Goal: Task Accomplishment & Management: Manage account settings

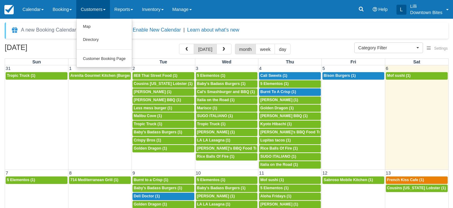
select select
click at [95, 43] on link "Directory" at bounding box center [104, 39] width 55 height 13
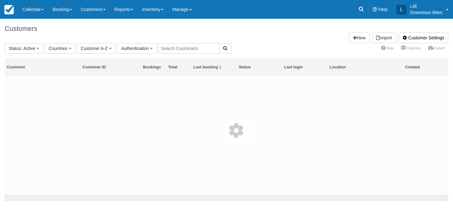
click at [201, 47] on input "text" at bounding box center [188, 48] width 61 height 11
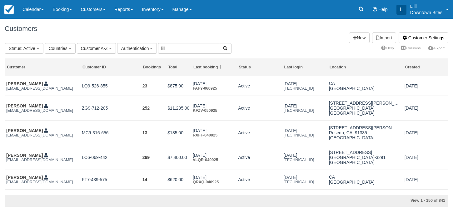
type input "lill"
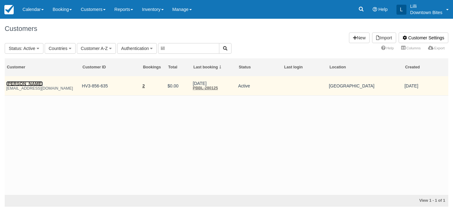
click at [32, 84] on link "James Mcintosh" at bounding box center [24, 83] width 37 height 5
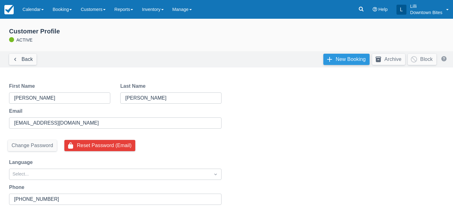
click at [345, 61] on link "New Booking" at bounding box center [346, 59] width 46 height 11
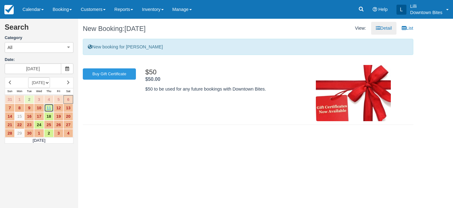
click at [49, 108] on link "11" at bounding box center [49, 108] width 10 height 8
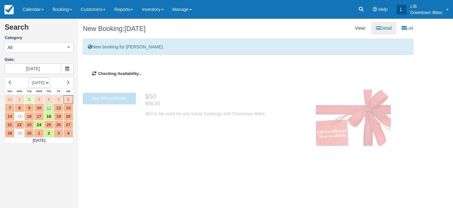
type input "09/11/25"
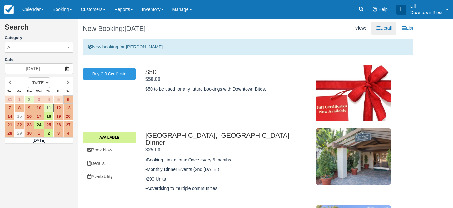
scroll to position [52, 0]
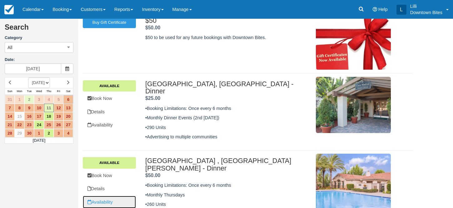
click at [100, 196] on link "Availability" at bounding box center [109, 202] width 53 height 13
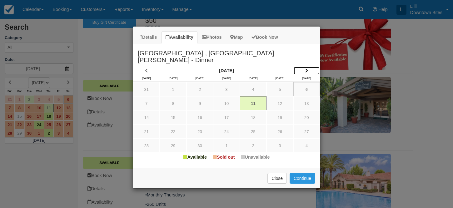
click at [306, 68] on icon "Item Modal" at bounding box center [306, 70] width 3 height 4
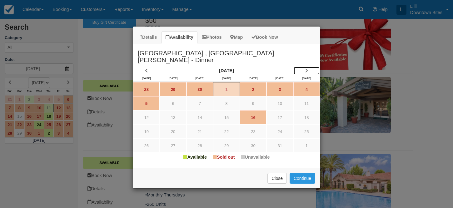
click at [306, 68] on icon "Item Modal" at bounding box center [306, 70] width 3 height 4
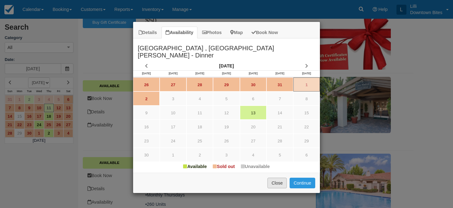
click at [280, 178] on button "Close" at bounding box center [276, 183] width 19 height 11
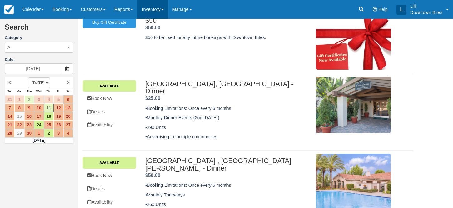
click at [160, 7] on link "Inventory" at bounding box center [152, 9] width 30 height 19
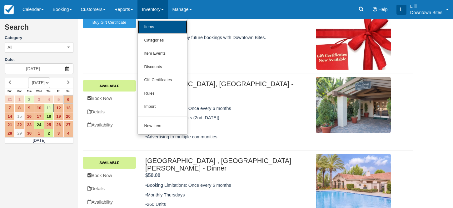
click at [163, 26] on link "Items" at bounding box center [162, 26] width 49 height 13
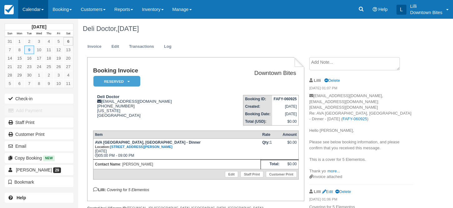
click at [35, 7] on link "Calendar" at bounding box center [33, 9] width 30 height 19
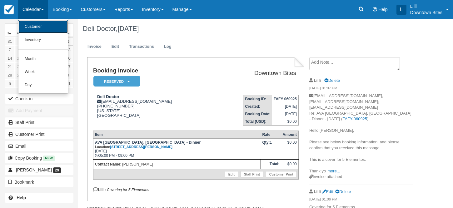
click at [39, 26] on link "Customer" at bounding box center [42, 26] width 49 height 13
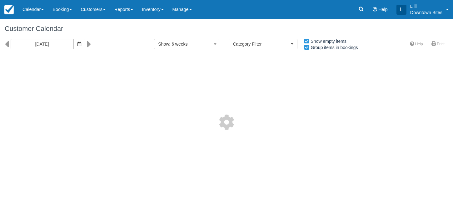
select select
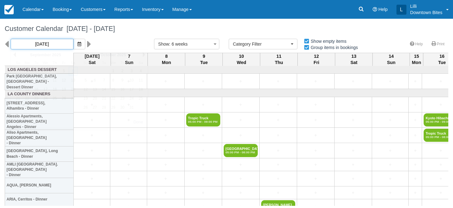
click at [55, 43] on input "09/06/25" at bounding box center [42, 44] width 63 height 11
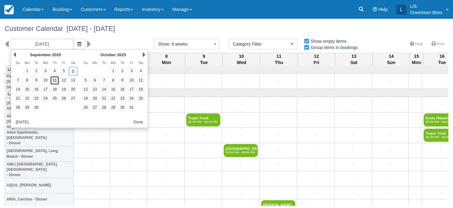
click at [55, 82] on link "11" at bounding box center [54, 80] width 8 height 8
type input "[DATE]"
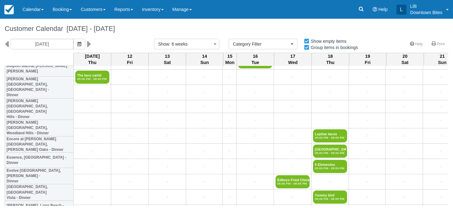
scroll to position [385, 0]
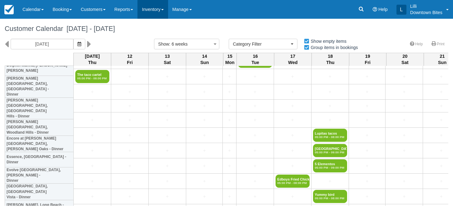
click at [160, 14] on link "Inventory" at bounding box center [152, 9] width 30 height 19
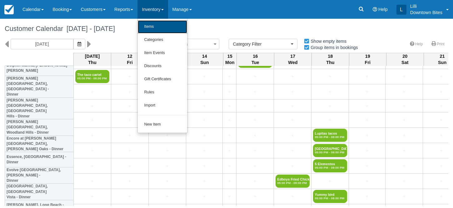
click at [161, 27] on link "Items" at bounding box center [162, 26] width 49 height 13
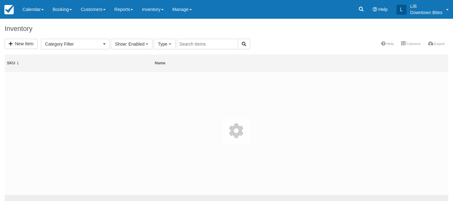
select select
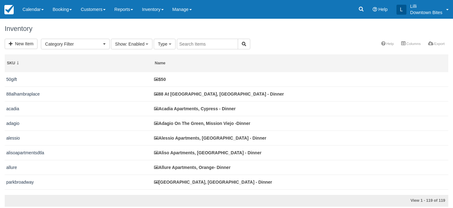
click at [186, 44] on input "text" at bounding box center [207, 44] width 61 height 11
type input "sky"
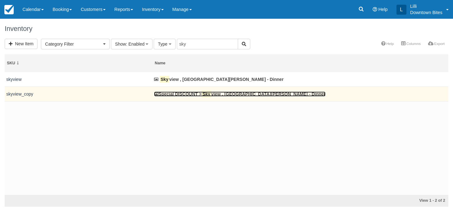
click at [204, 95] on link "Special DISCOUNT > Sky view , Rancho Santa Margarita - Dinner" at bounding box center [239, 94] width 171 height 5
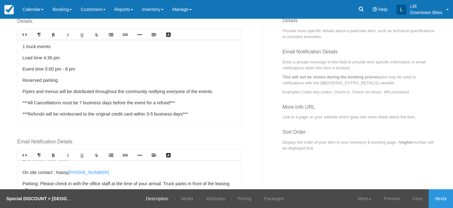
scroll to position [48, 0]
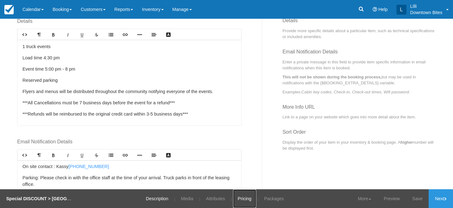
click at [244, 196] on link "Pricing" at bounding box center [244, 198] width 23 height 19
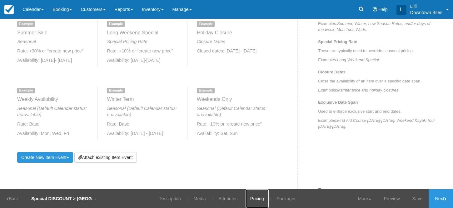
scroll to position [338, 0]
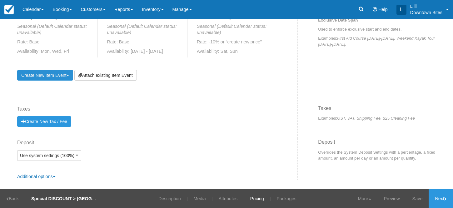
click at [60, 72] on link "Create New Item Event Toggle Dropdown" at bounding box center [45, 75] width 56 height 11
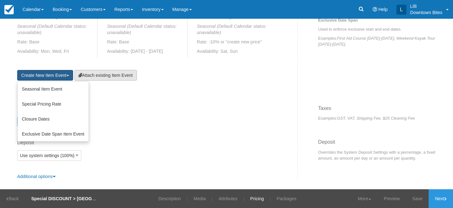
click at [116, 77] on link "Attach existing Item Event" at bounding box center [105, 75] width 62 height 11
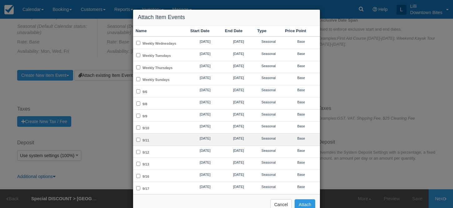
click at [160, 137] on td "9/11" at bounding box center [160, 139] width 55 height 12
checkbox input "true"
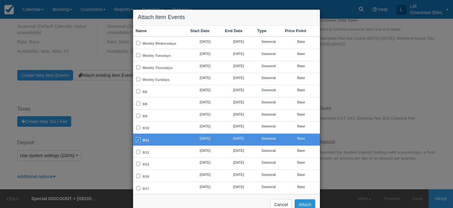
click at [300, 205] on button "Attach" at bounding box center [305, 204] width 21 height 11
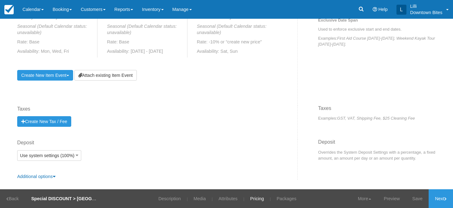
scroll to position [289, 0]
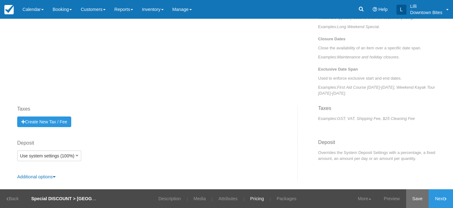
click at [417, 196] on link "Save" at bounding box center [417, 198] width 23 height 19
click at [162, 192] on link "Description" at bounding box center [166, 198] width 32 height 19
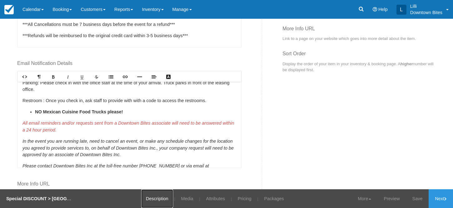
scroll to position [91, 0]
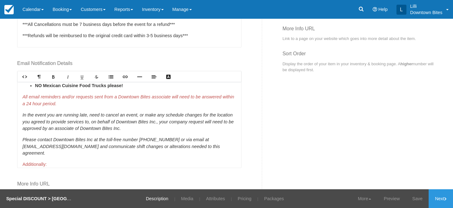
click at [130, 88] on li "NO Mexican Cuisine Food Trucks please!" at bounding box center [135, 85] width 201 height 7
click at [129, 87] on li "NO Mexican Cuisine Food Trucks please!" at bounding box center [135, 85] width 201 height 7
drag, startPoint x: 125, startPoint y: 87, endPoint x: 32, endPoint y: 87, distance: 93.4
click at [35, 87] on li "NO Mexican Cuisine Food Trucks please!" at bounding box center [135, 85] width 201 height 7
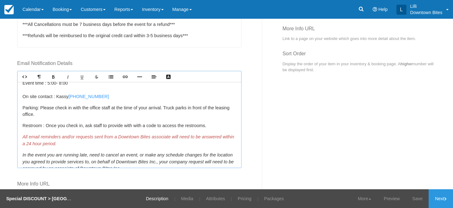
scroll to position [0, 0]
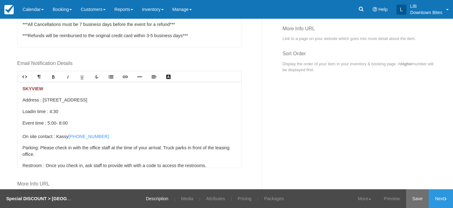
click at [414, 198] on link "Save" at bounding box center [417, 198] width 23 height 19
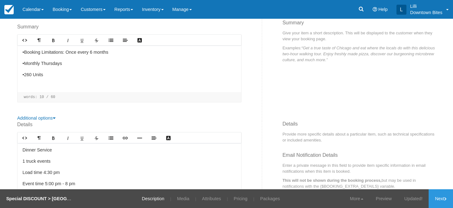
scroll to position [110, 0]
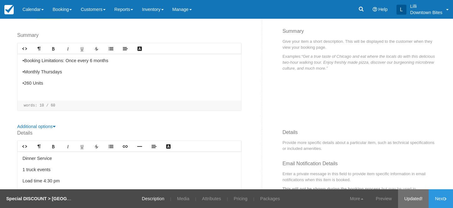
click at [414, 197] on link "Updated!" at bounding box center [413, 198] width 31 height 19
click at [435, 201] on link "Next" at bounding box center [441, 198] width 24 height 19
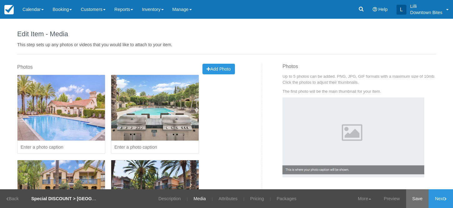
click at [418, 199] on link "Save" at bounding box center [417, 198] width 23 height 19
click at [415, 196] on link "Updated!" at bounding box center [413, 198] width 31 height 19
click at [440, 199] on link "Next" at bounding box center [441, 198] width 24 height 19
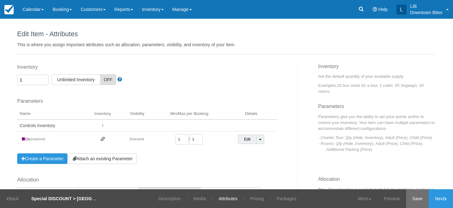
click at [416, 201] on link "Save" at bounding box center [417, 198] width 23 height 19
click at [435, 201] on link "Next" at bounding box center [441, 198] width 24 height 19
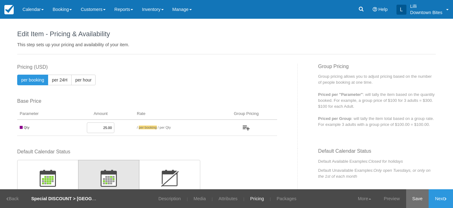
click at [413, 199] on link "Save" at bounding box center [417, 198] width 23 height 19
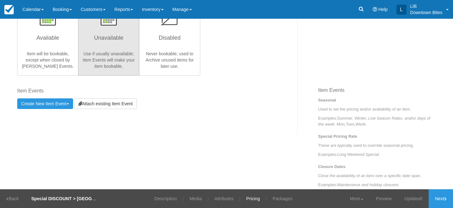
scroll to position [162, 0]
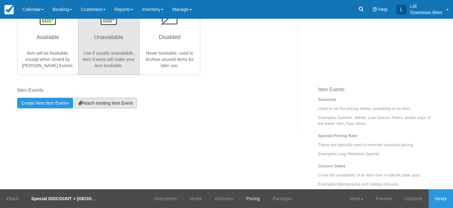
click at [103, 104] on link "Attach existing Item Event" at bounding box center [105, 103] width 62 height 11
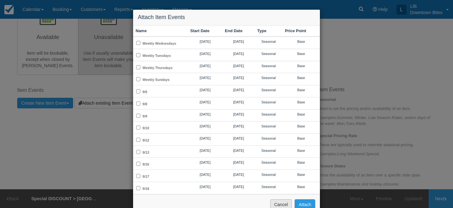
click at [283, 204] on button "Cancel" at bounding box center [281, 204] width 22 height 11
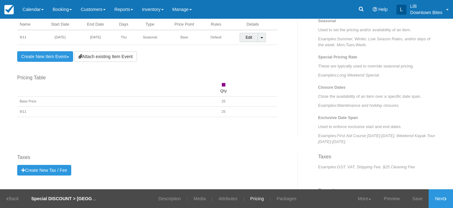
scroll to position [220, 0]
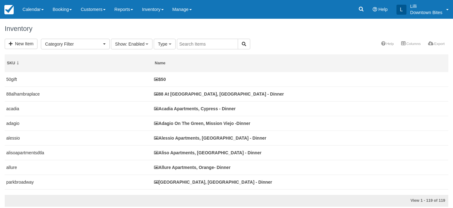
select select
click at [224, 42] on input "text" at bounding box center [207, 44] width 61 height 11
type input "sky"
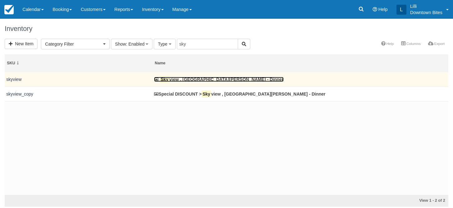
click at [187, 80] on link "Sky view , [GEOGRAPHIC_DATA][PERSON_NAME] - Dinner" at bounding box center [218, 79] width 129 height 5
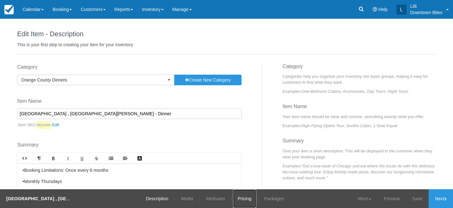
click at [238, 199] on link "Pricing" at bounding box center [244, 198] width 23 height 19
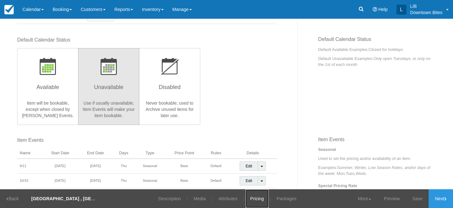
scroll to position [116, 0]
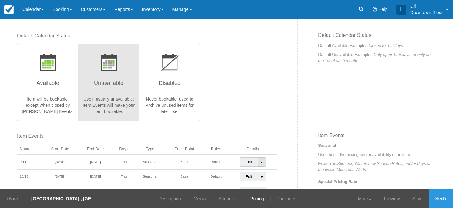
click at [264, 161] on link "Toggle Dropdown" at bounding box center [262, 161] width 8 height 9
click at [256, 174] on link "Detach Event" at bounding box center [257, 175] width 35 height 15
click at [415, 201] on link "Save" at bounding box center [417, 198] width 23 height 19
click at [98, 9] on link "Customers" at bounding box center [93, 9] width 34 height 19
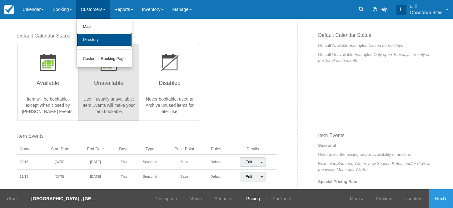
click at [113, 35] on link "Directory" at bounding box center [104, 39] width 55 height 13
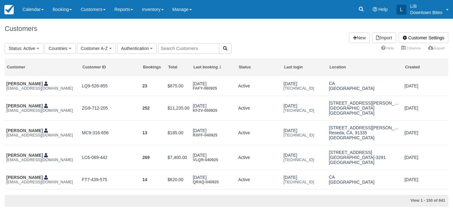
click at [170, 51] on input "text" at bounding box center [188, 48] width 61 height 11
type input "lill"
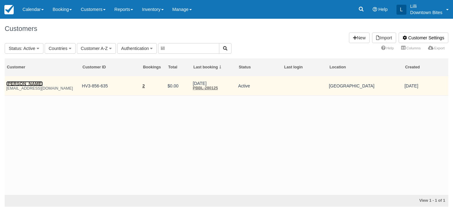
click at [32, 83] on link "James Mcintosh" at bounding box center [24, 83] width 37 height 5
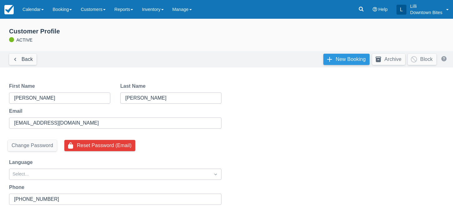
click at [351, 64] on link "New Booking" at bounding box center [346, 59] width 46 height 11
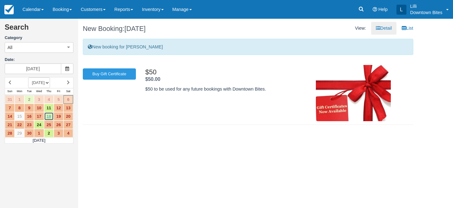
click at [49, 117] on link "18" at bounding box center [49, 116] width 10 height 8
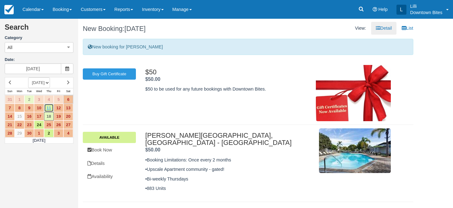
click at [51, 108] on link "11" at bounding box center [49, 108] width 10 height 8
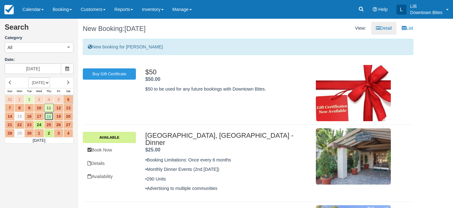
click at [47, 116] on link "18" at bounding box center [49, 116] width 10 height 8
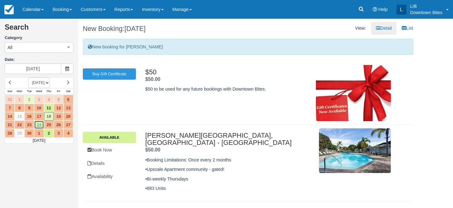
click at [36, 125] on link "24" at bounding box center [39, 125] width 10 height 8
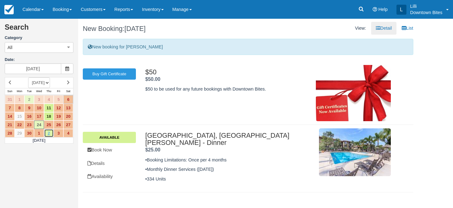
click at [50, 134] on link "2" at bounding box center [49, 133] width 10 height 8
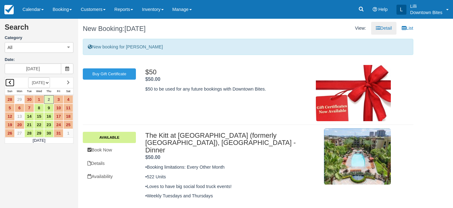
click at [12, 81] on link at bounding box center [10, 82] width 10 height 8
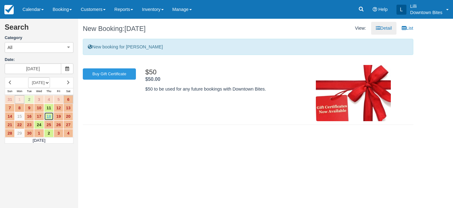
click at [49, 117] on link "18" at bounding box center [49, 116] width 10 height 8
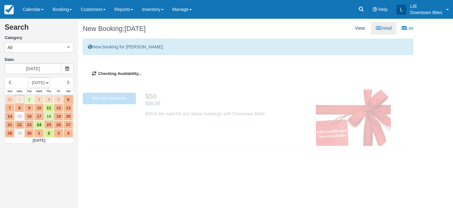
type input "09/18/25"
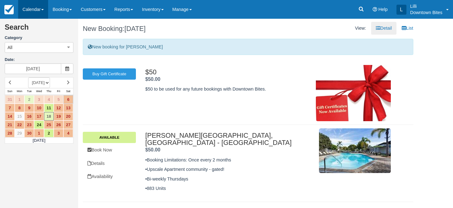
click at [32, 12] on link "Calendar" at bounding box center [33, 9] width 30 height 19
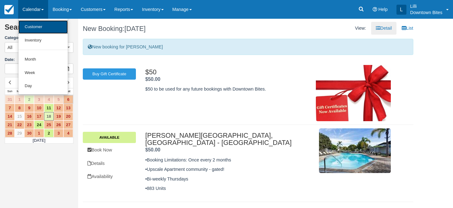
click at [35, 27] on link "Customer" at bounding box center [42, 26] width 49 height 13
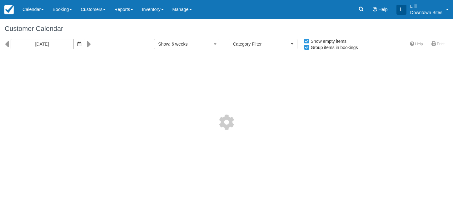
select select
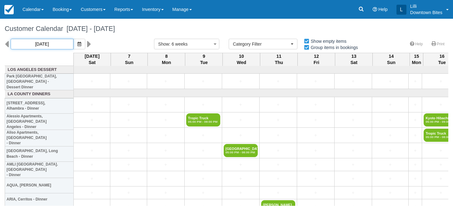
click at [44, 42] on input "09/06/25" at bounding box center [42, 44] width 63 height 11
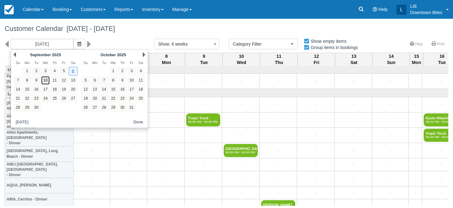
click at [49, 80] on link "10" at bounding box center [45, 80] width 8 height 8
type input "[DATE]"
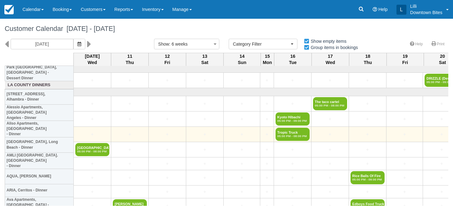
scroll to position [22, 0]
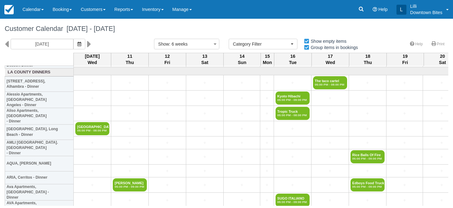
click at [122, 32] on div "Customer Calendar September 10 - October 22 2025" at bounding box center [226, 29] width 453 height 20
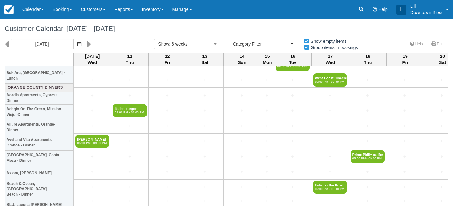
scroll to position [1027, 0]
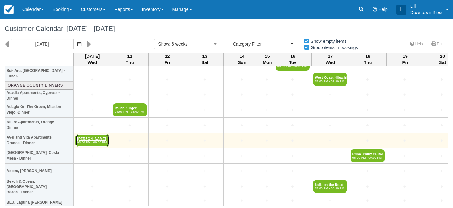
click at [98, 138] on link "Don Longeuay 05:00 PM - 09:00 PM" at bounding box center [92, 140] width 34 height 13
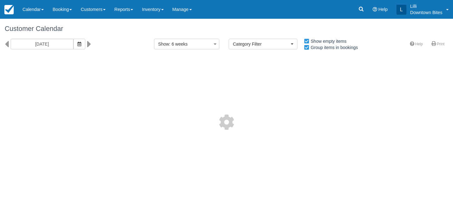
select select
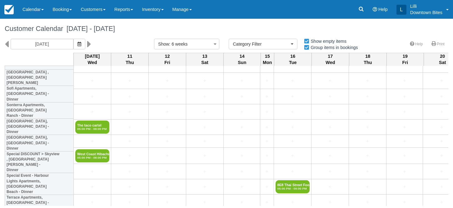
scroll to position [1509, 0]
